Goal: Information Seeking & Learning: Learn about a topic

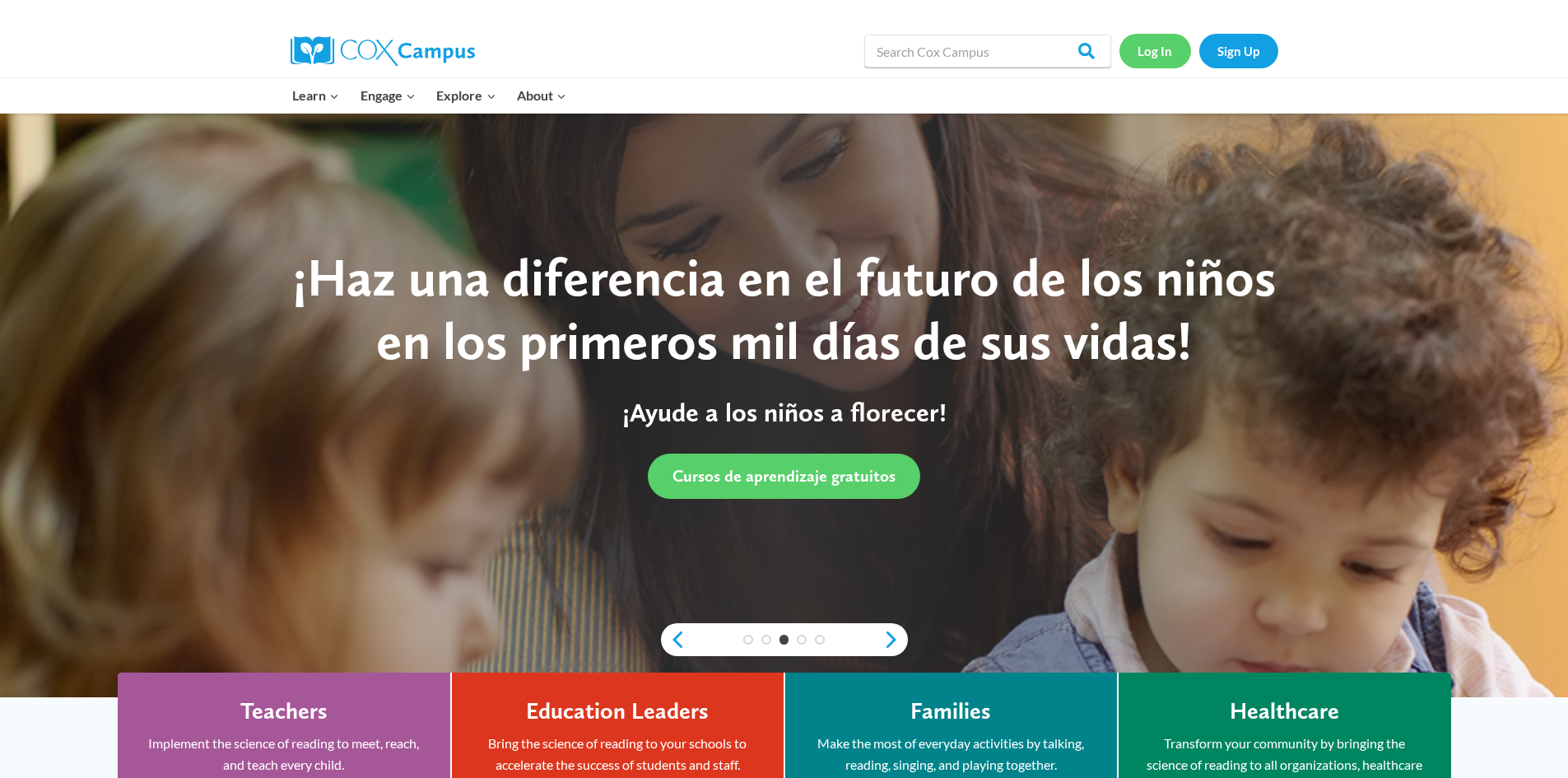
click at [1152, 49] on link "Log In" at bounding box center [1156, 51] width 71 height 34
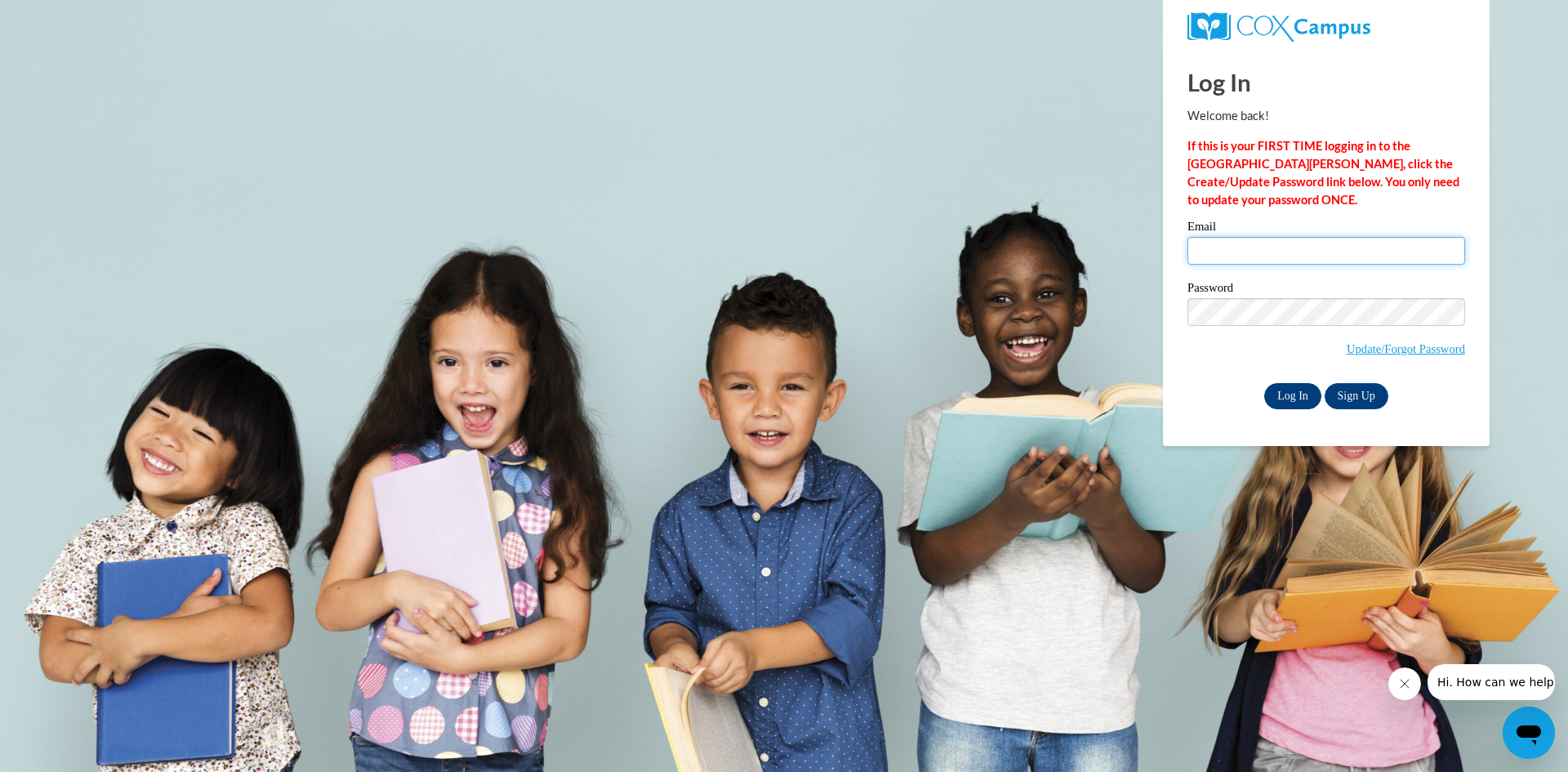
type input "lashundaclbrt@yahoo.com"
click at [1287, 388] on input "Log In" at bounding box center [1293, 396] width 57 height 27
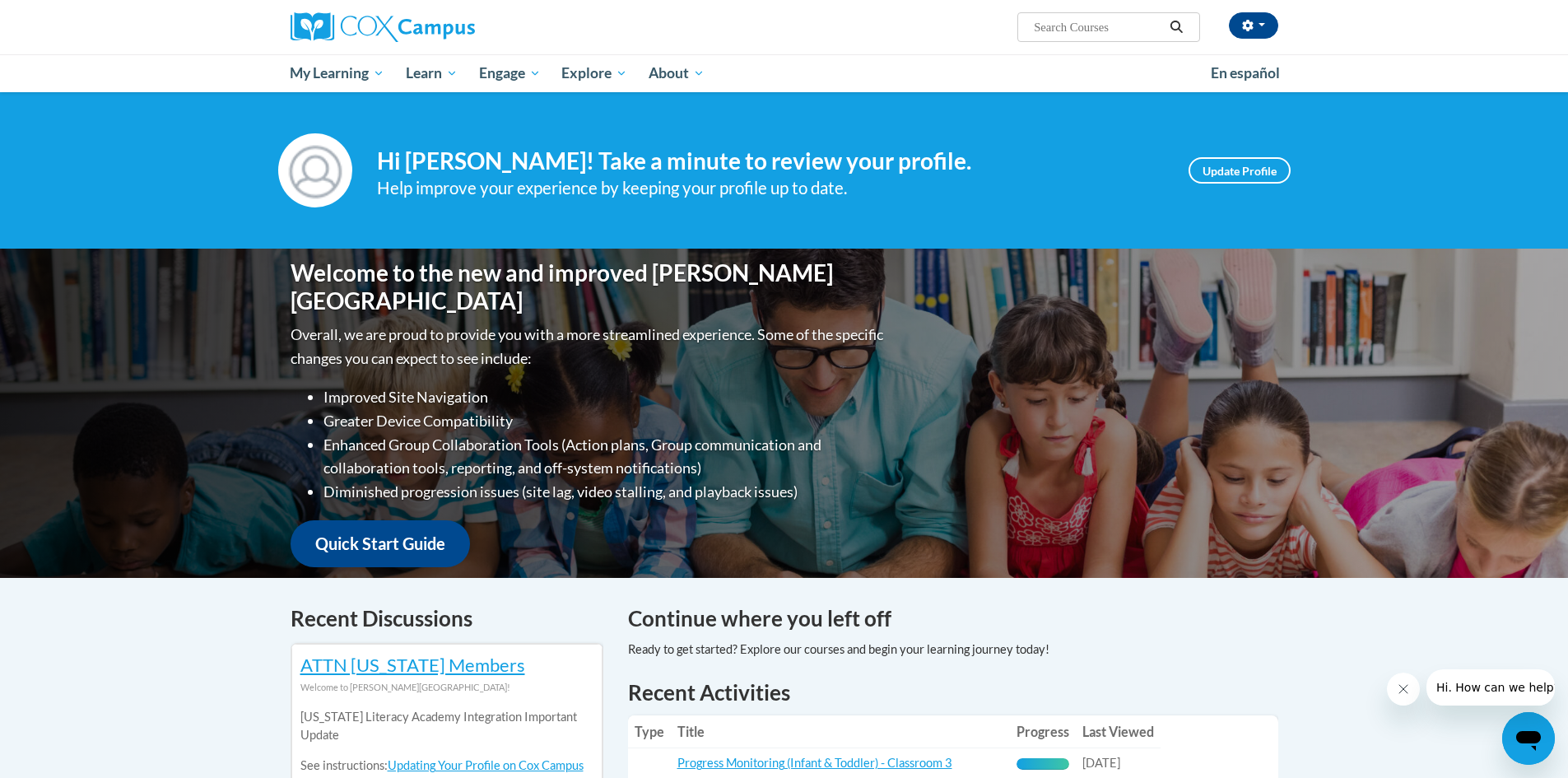
click at [1141, 22] on input "Search..." at bounding box center [1098, 27] width 132 height 20
type input "bathroom que cards"
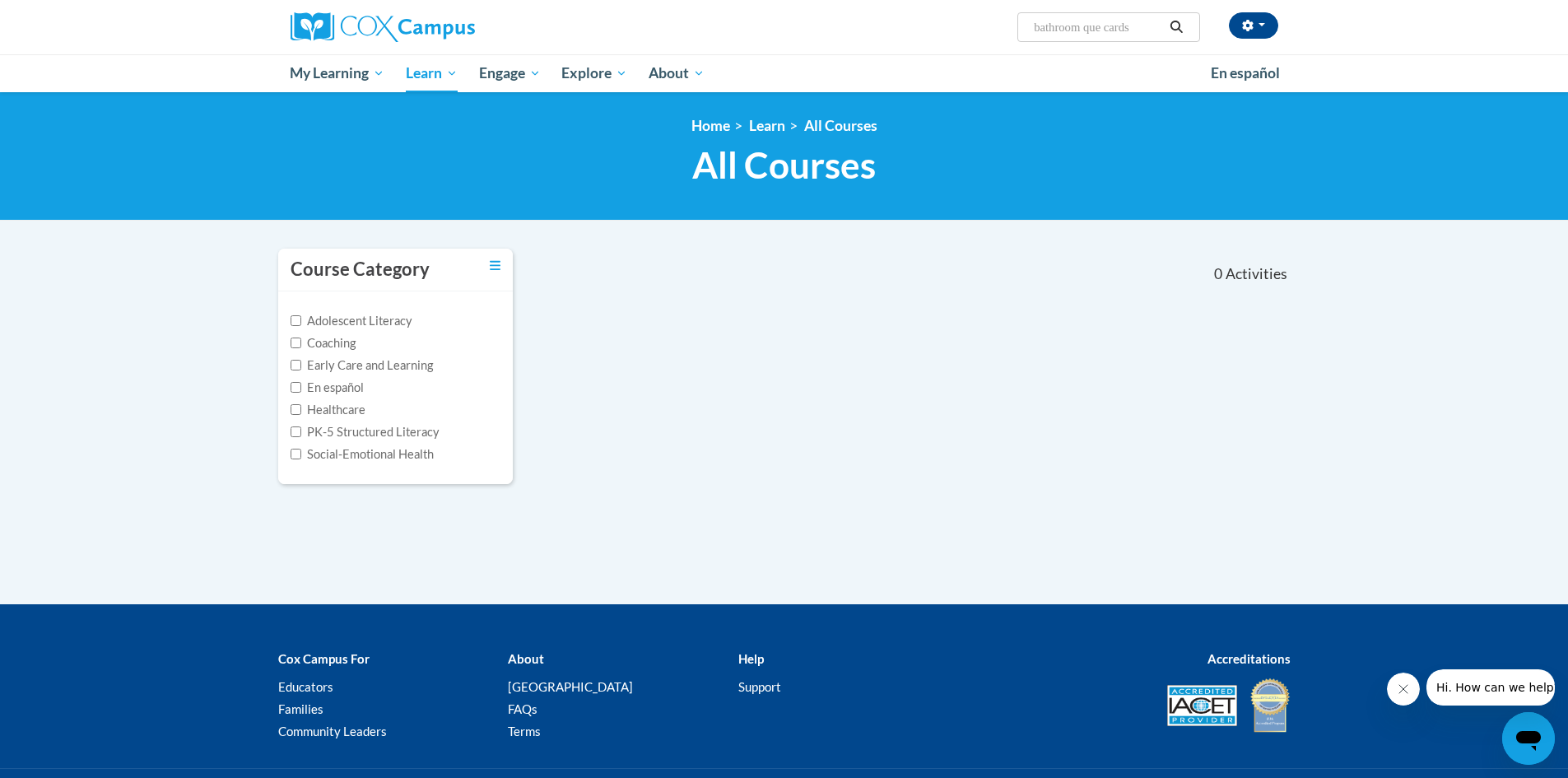
click at [1145, 29] on input "bathroom que cards" at bounding box center [1098, 27] width 132 height 20
click at [1088, 28] on input "bathroom que cards" at bounding box center [1098, 27] width 132 height 20
type input "que cards"
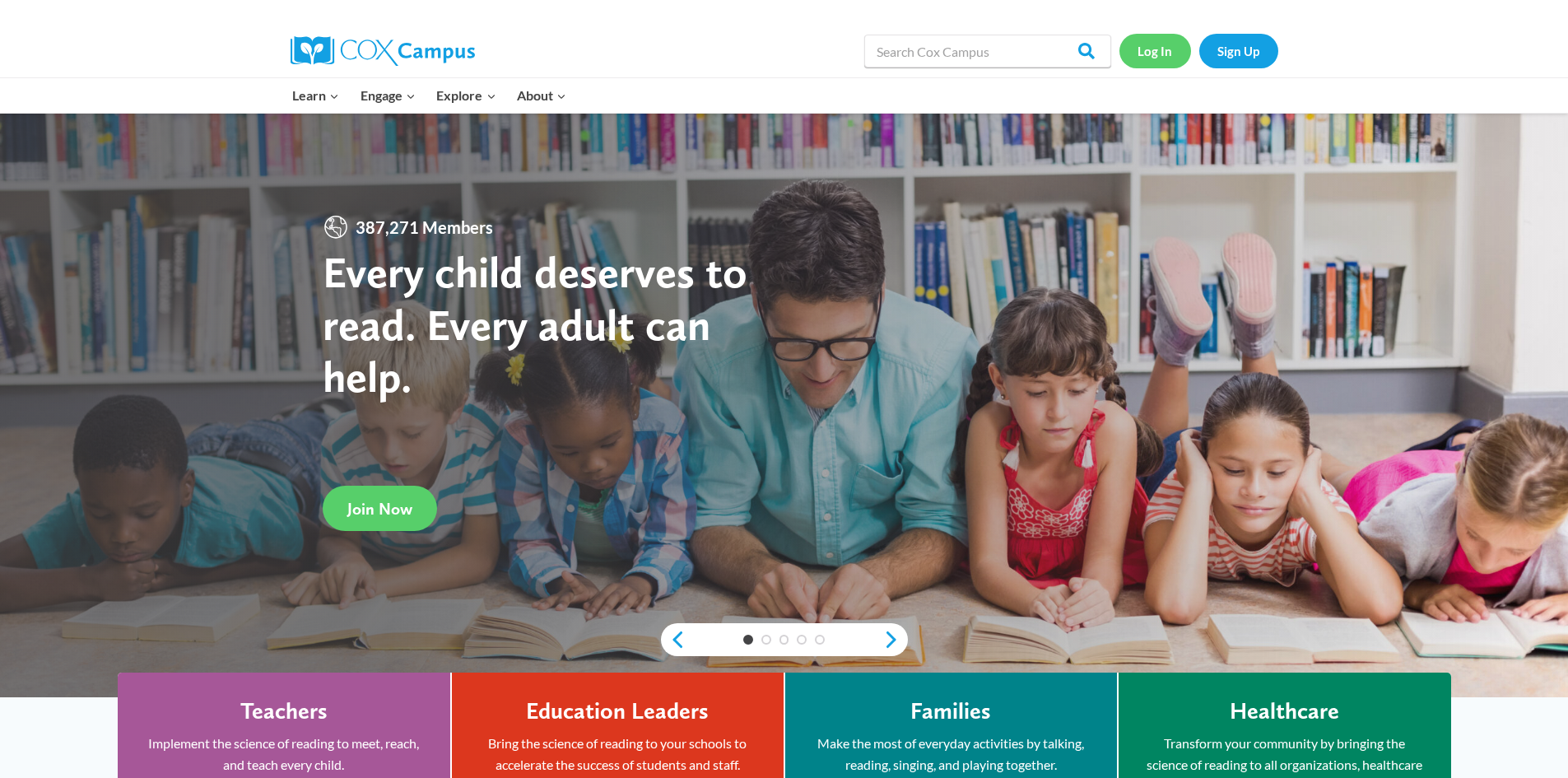
click at [1136, 50] on link "Log In" at bounding box center [1156, 51] width 71 height 34
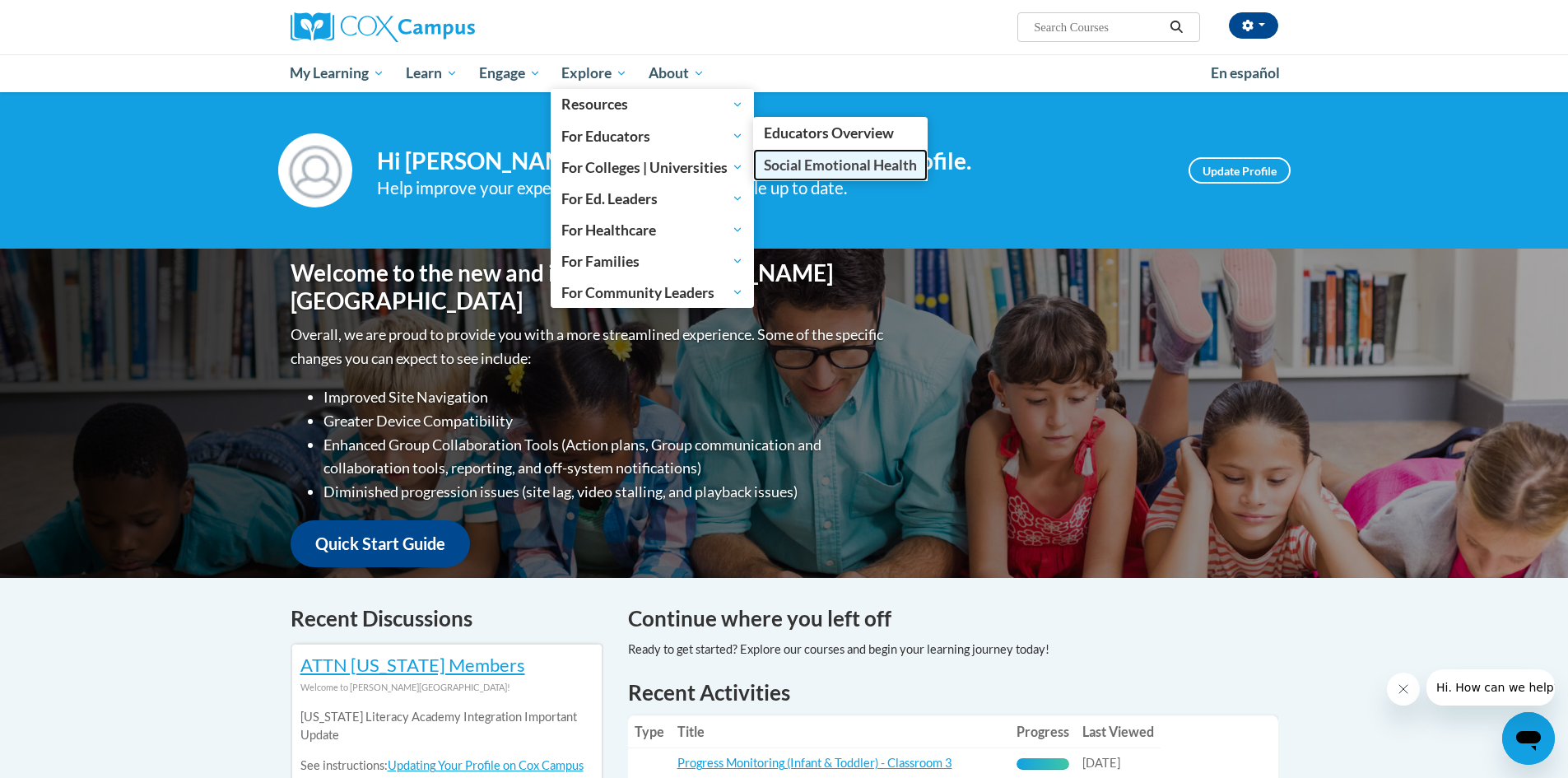
click at [812, 165] on span "Social Emotional Health" at bounding box center [840, 165] width 154 height 17
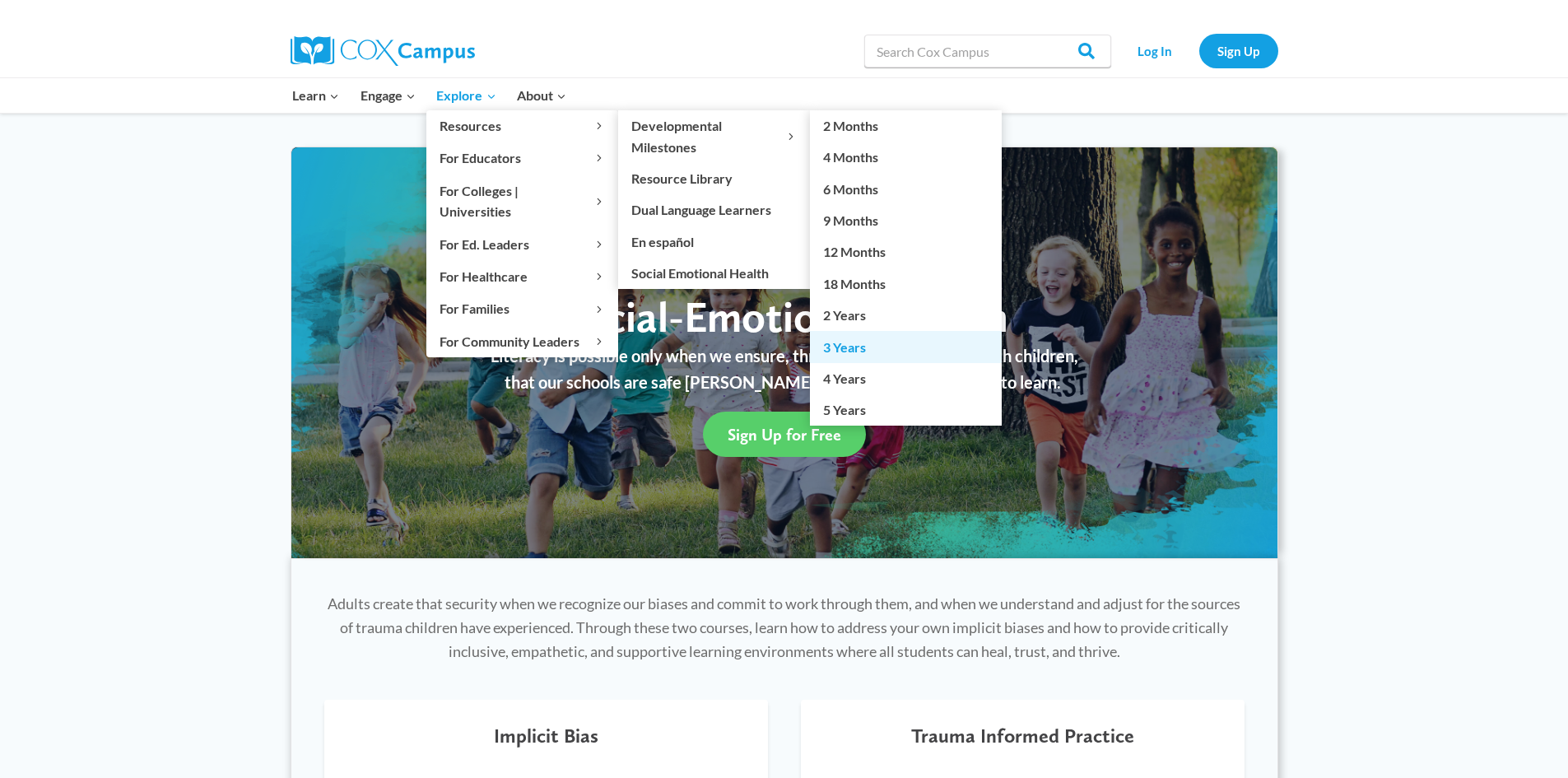
click at [861, 350] on link "3 Years" at bounding box center [906, 347] width 192 height 32
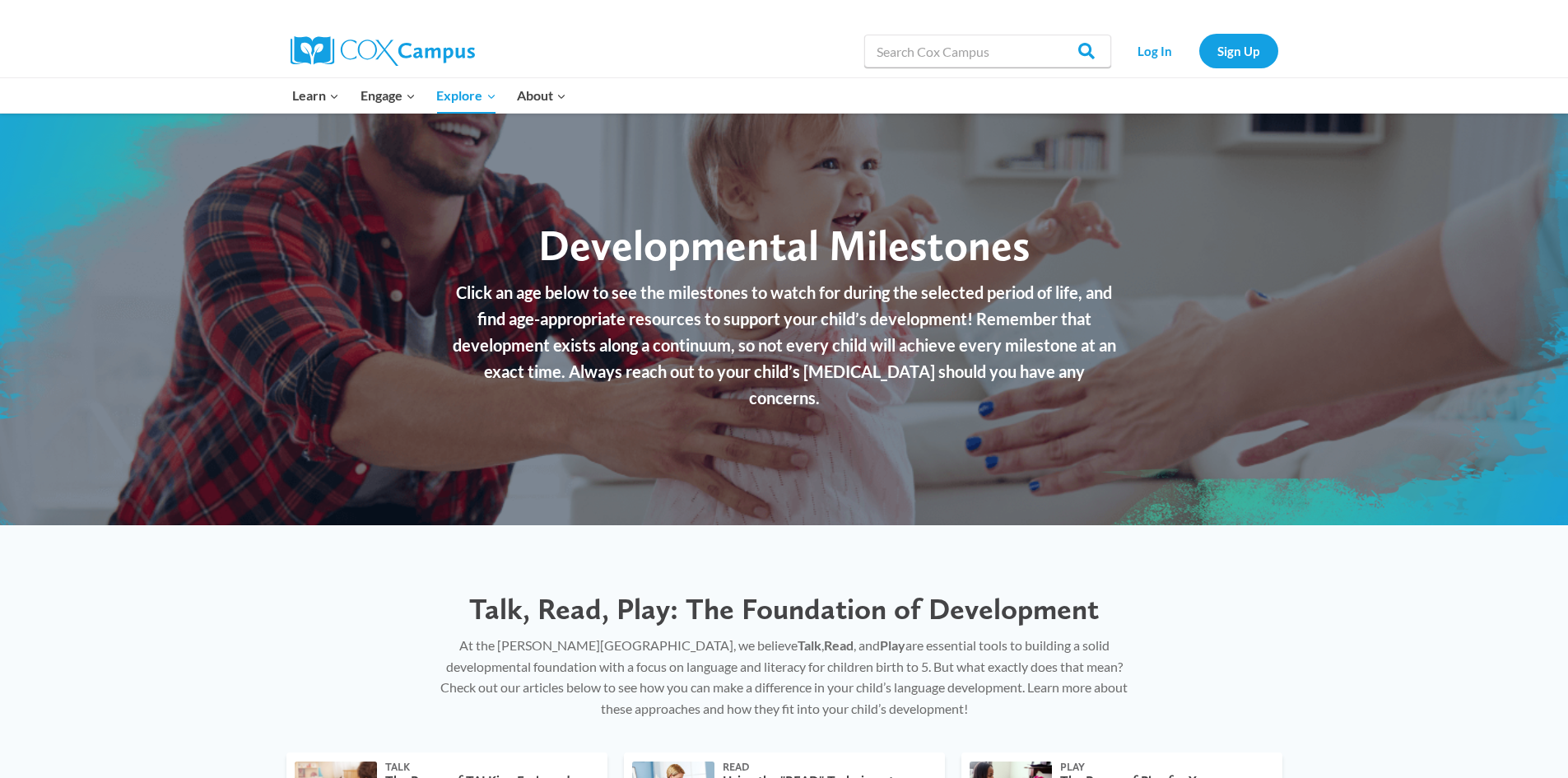
click at [1515, 611] on div "Talk, Read, Play: The Foundation of Development At the [PERSON_NAME][GEOGRAPHIC…" at bounding box center [784, 638] width 1568 height 227
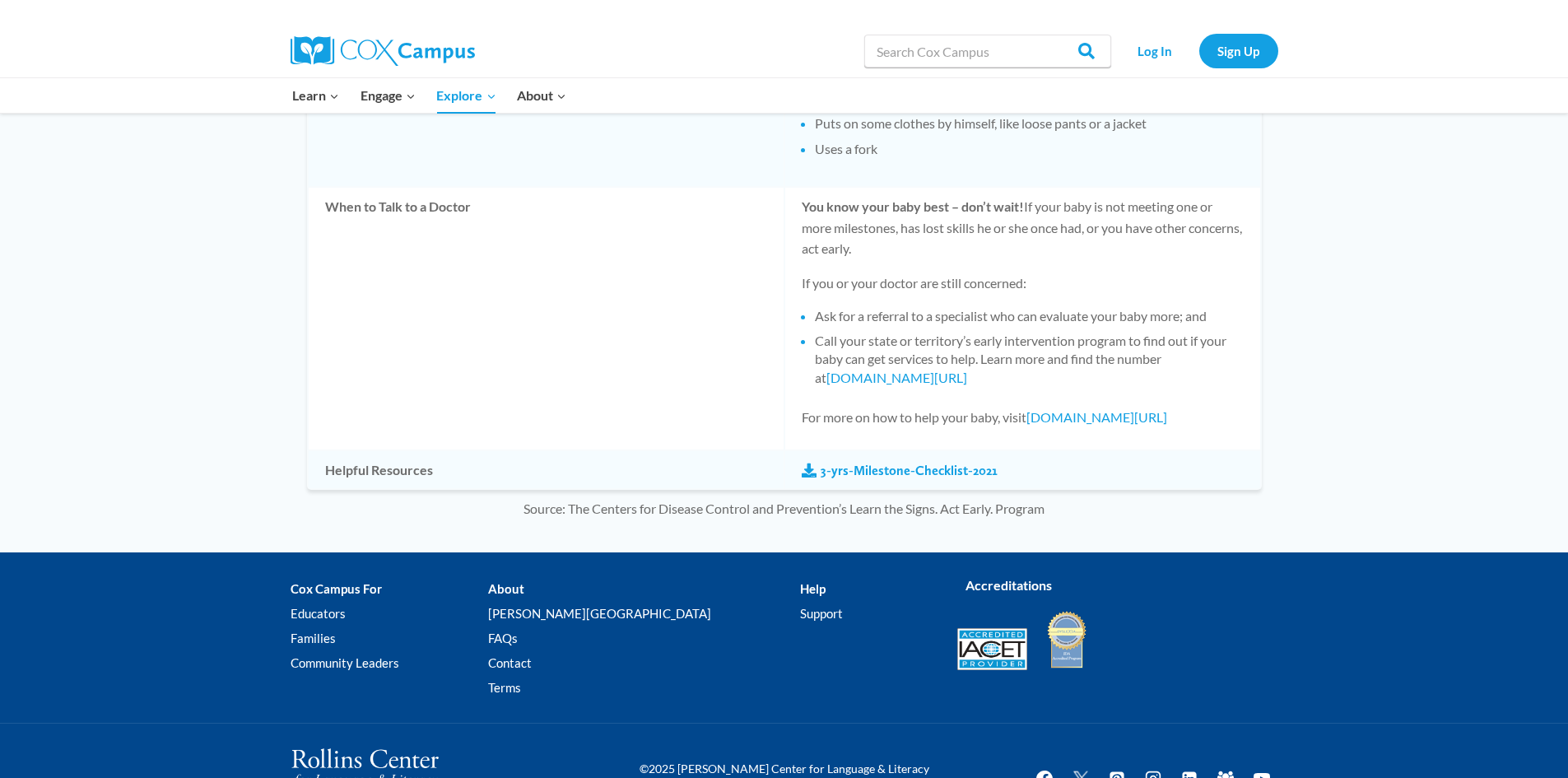
scroll to position [1493, 0]
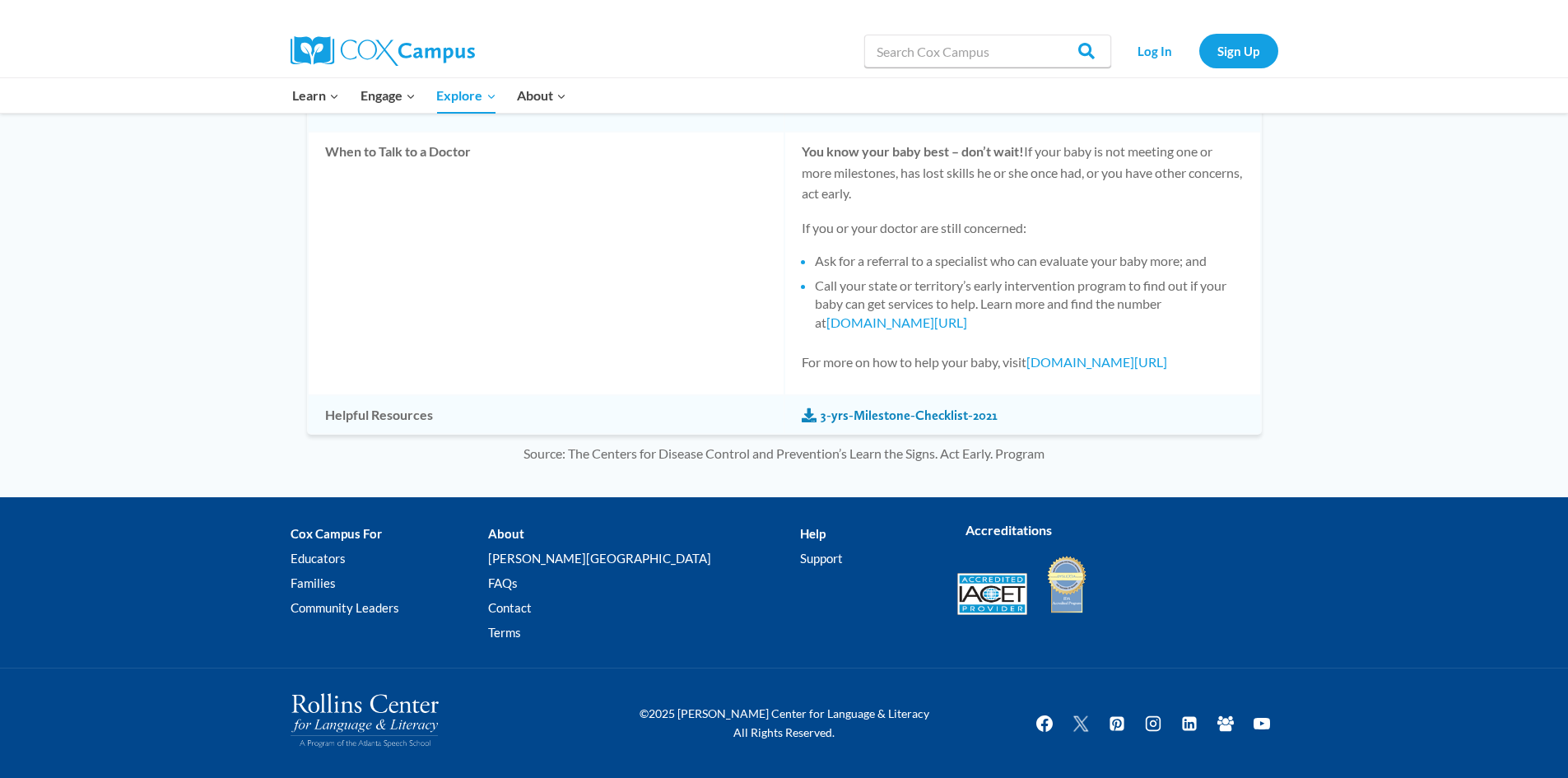
click at [869, 412] on link "3-yrs-Milestone-Checklist-2021" at bounding box center [900, 415] width 196 height 18
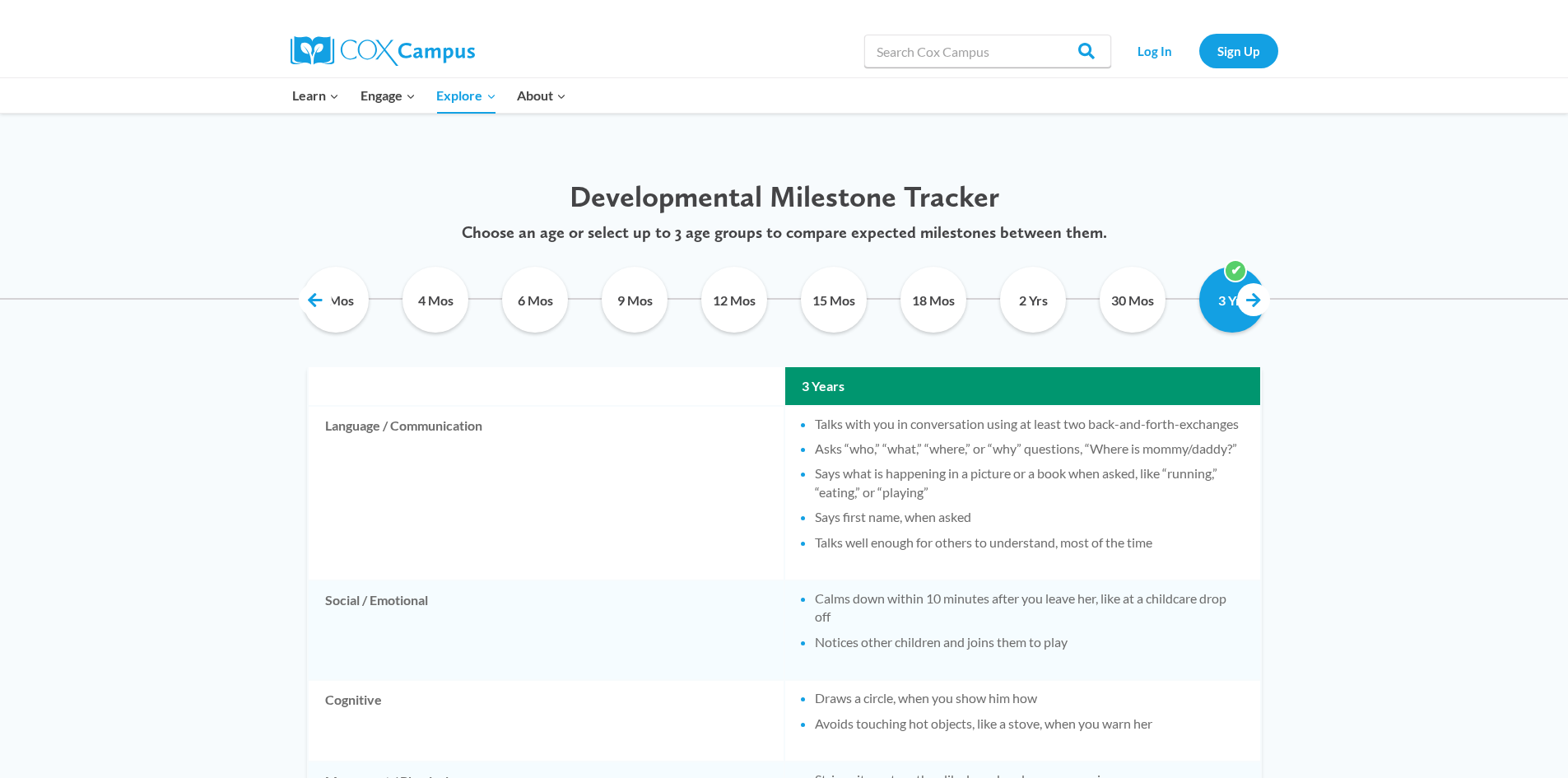
scroll to position [734, 0]
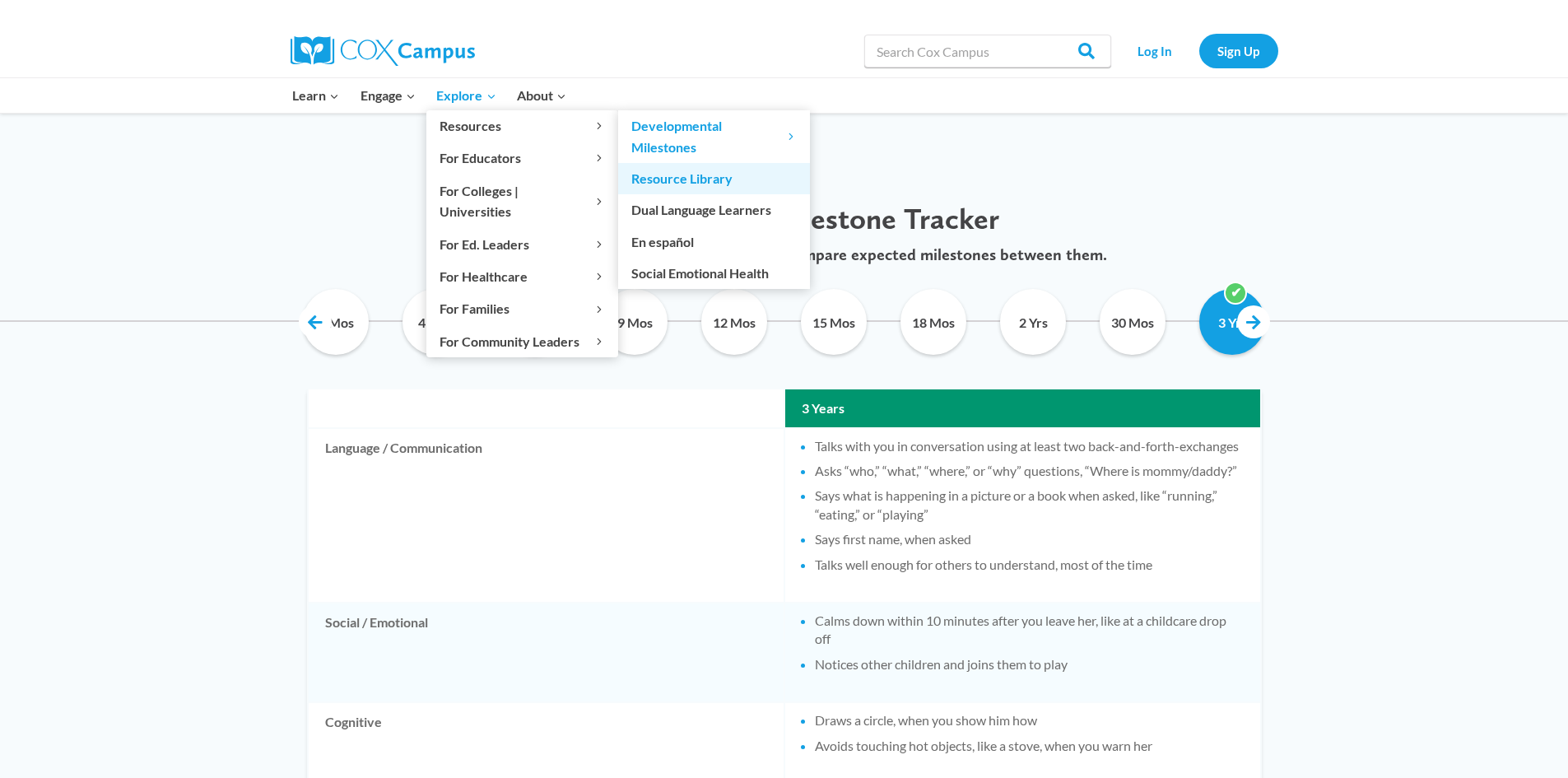
click at [696, 172] on link "Resource Library" at bounding box center [715, 178] width 192 height 32
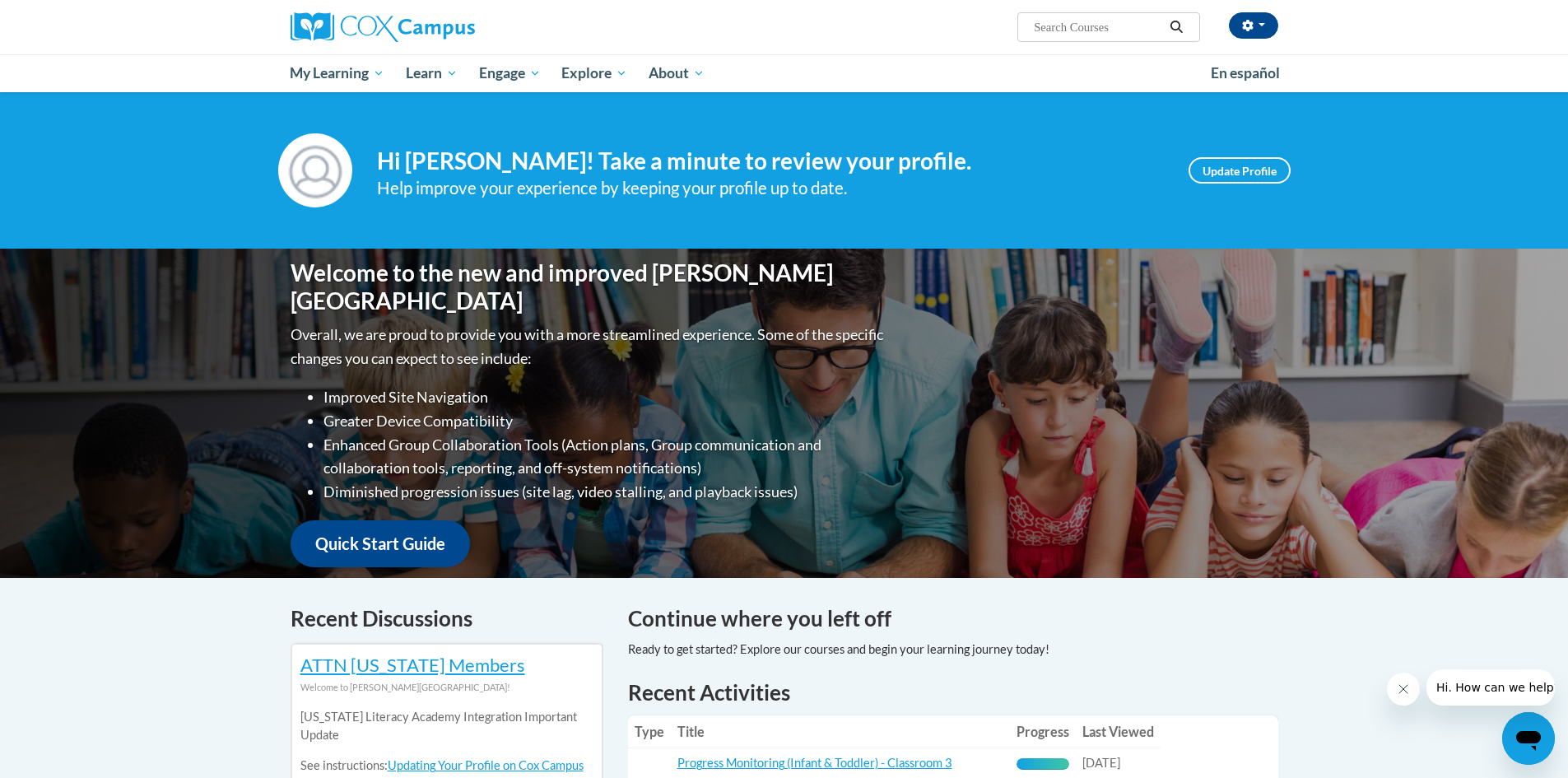
click at [1208, 611] on h4 "Continue where you left off" at bounding box center [953, 618] width 650 height 32
